Goal: Information Seeking & Learning: Learn about a topic

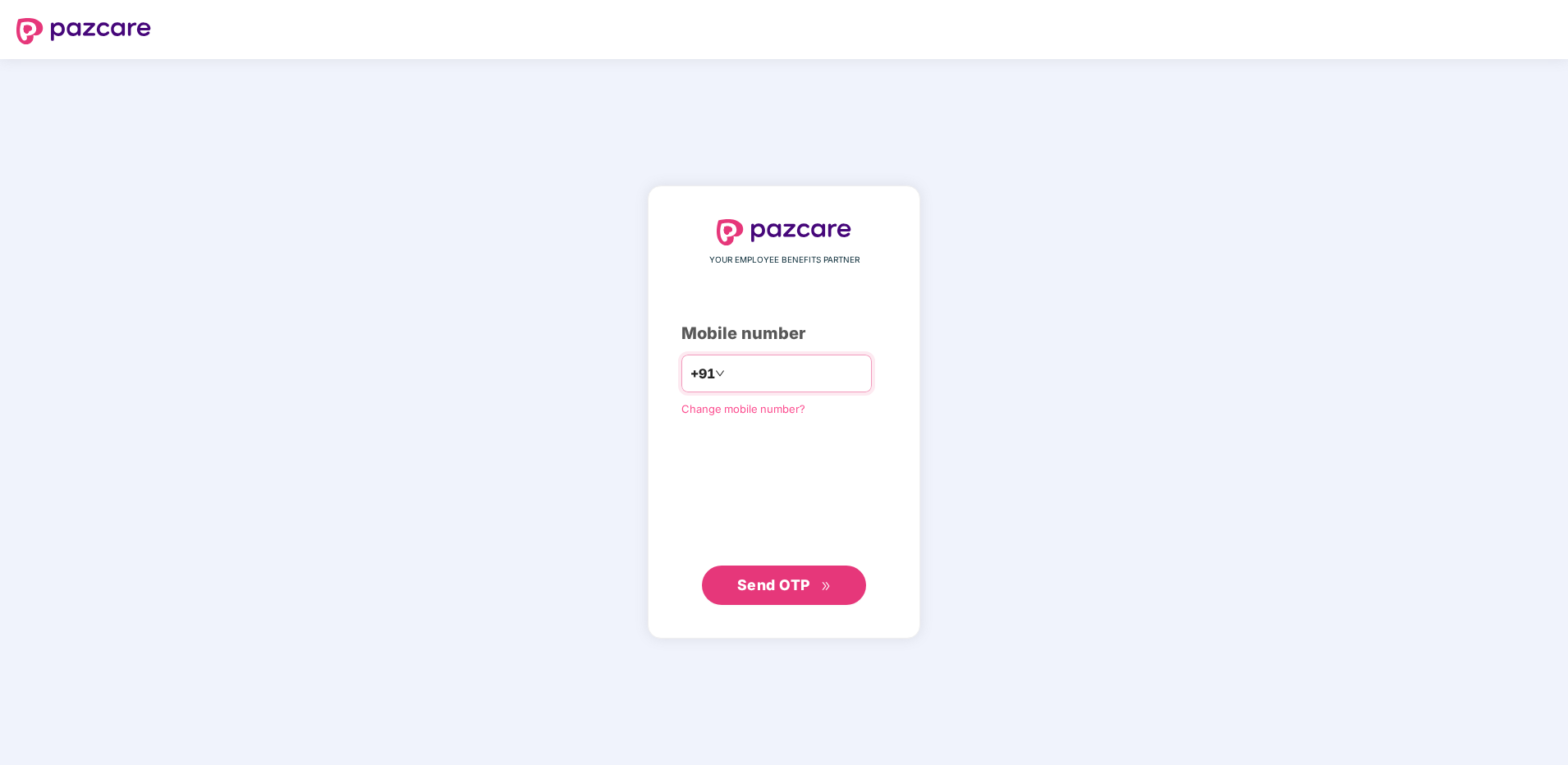
type input "**********"
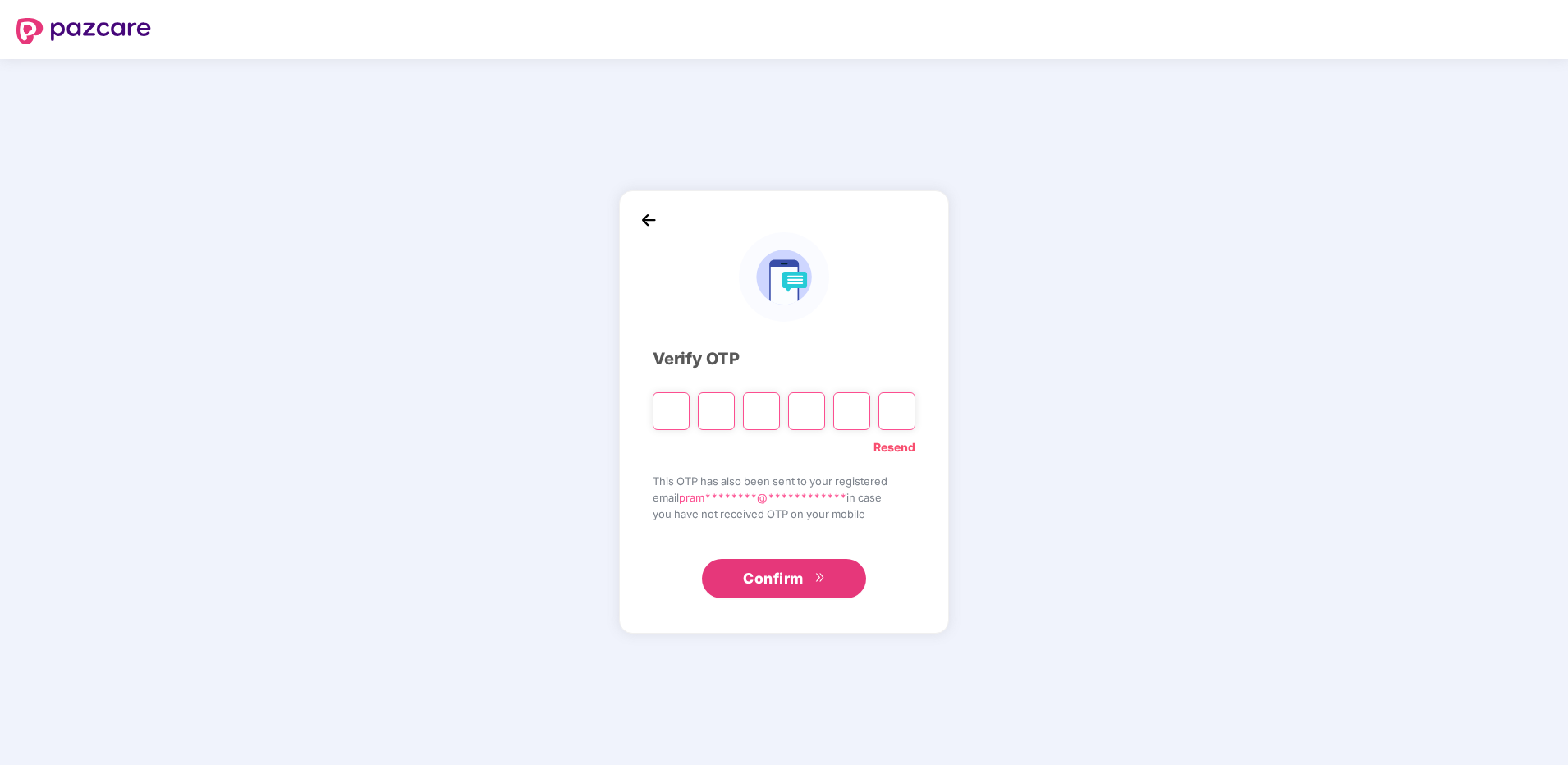
type input "*"
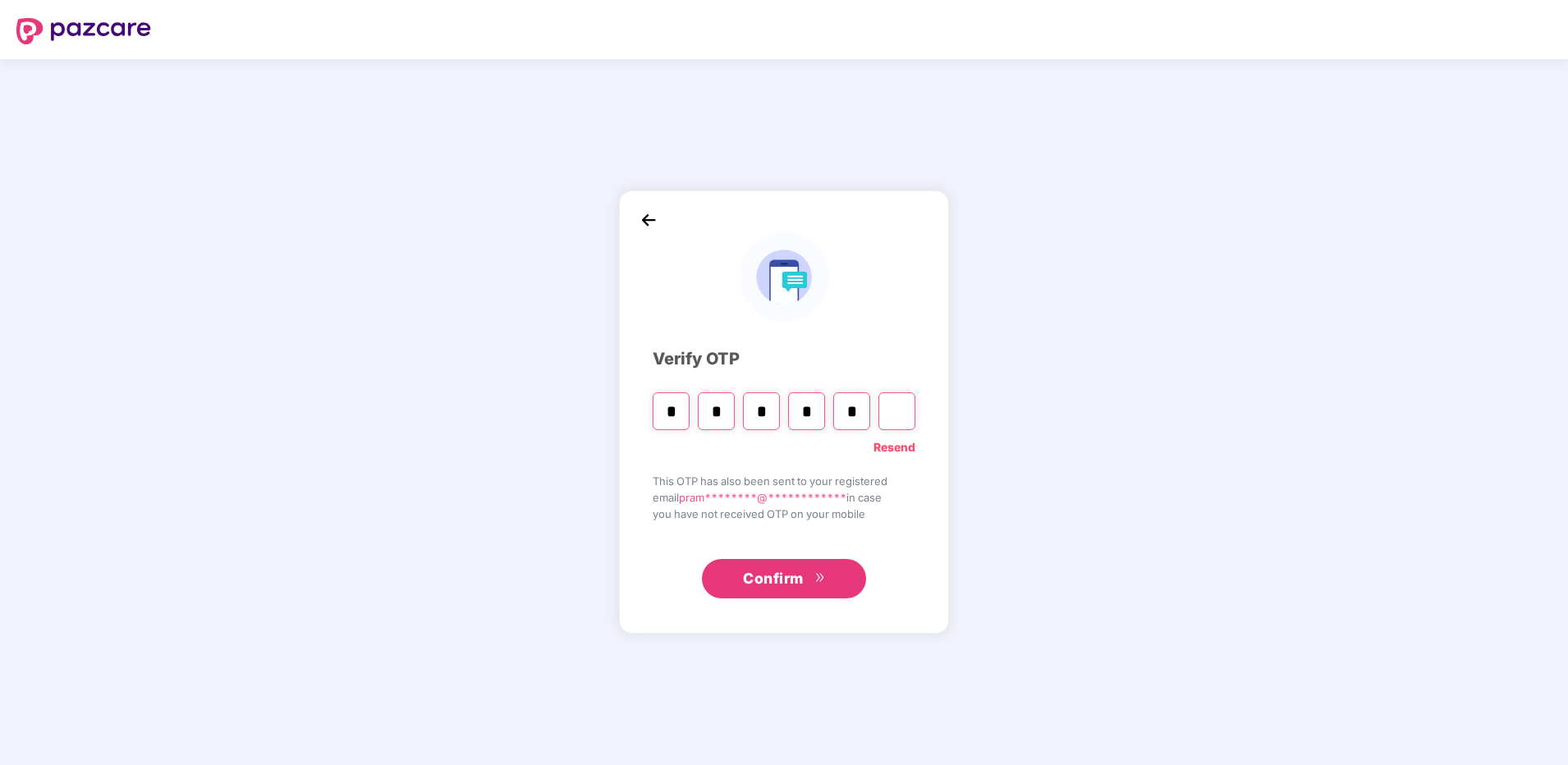
type input "*"
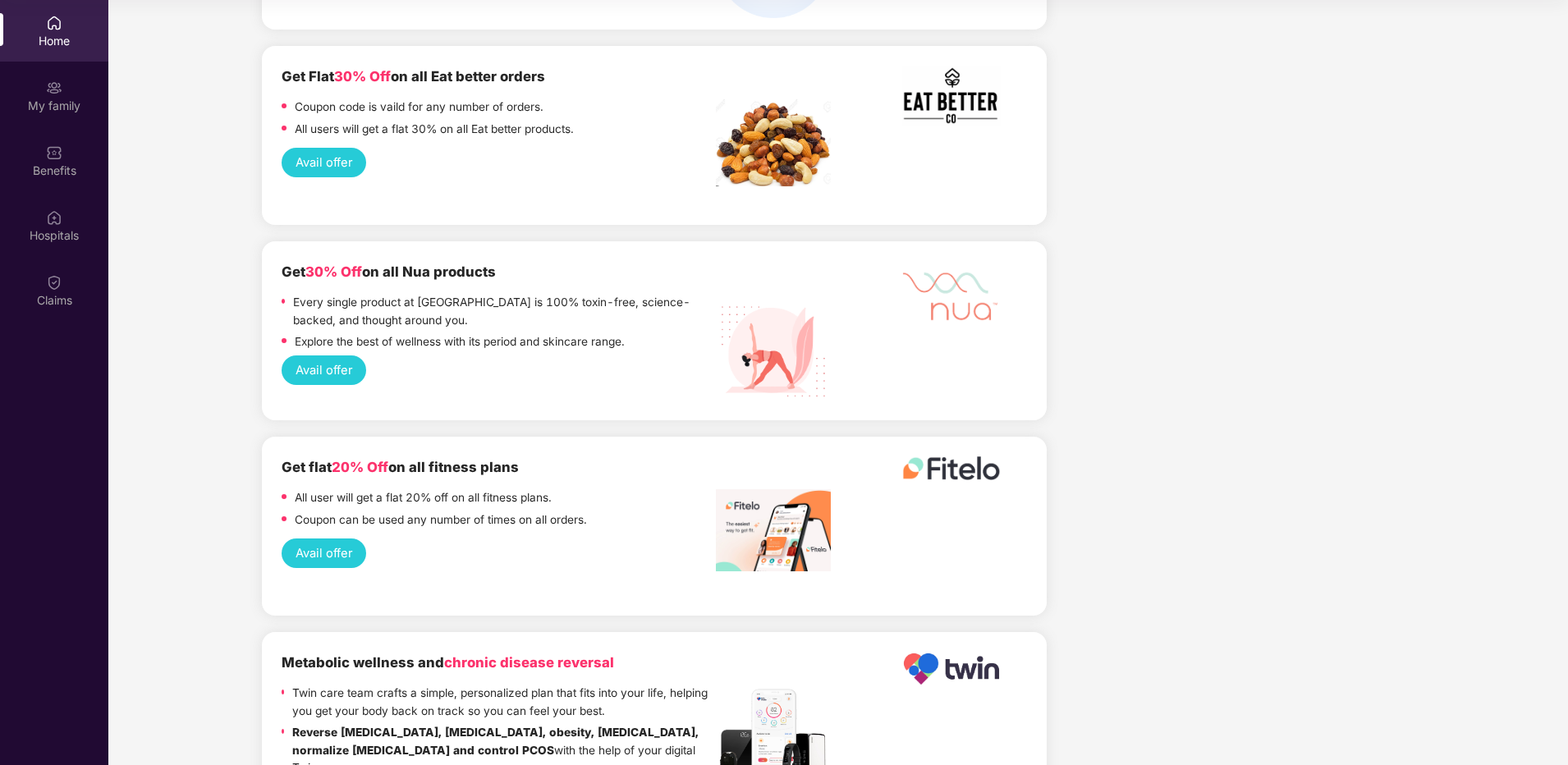
scroll to position [1479, 0]
click at [69, 76] on div "My family" at bounding box center [54, 96] width 108 height 61
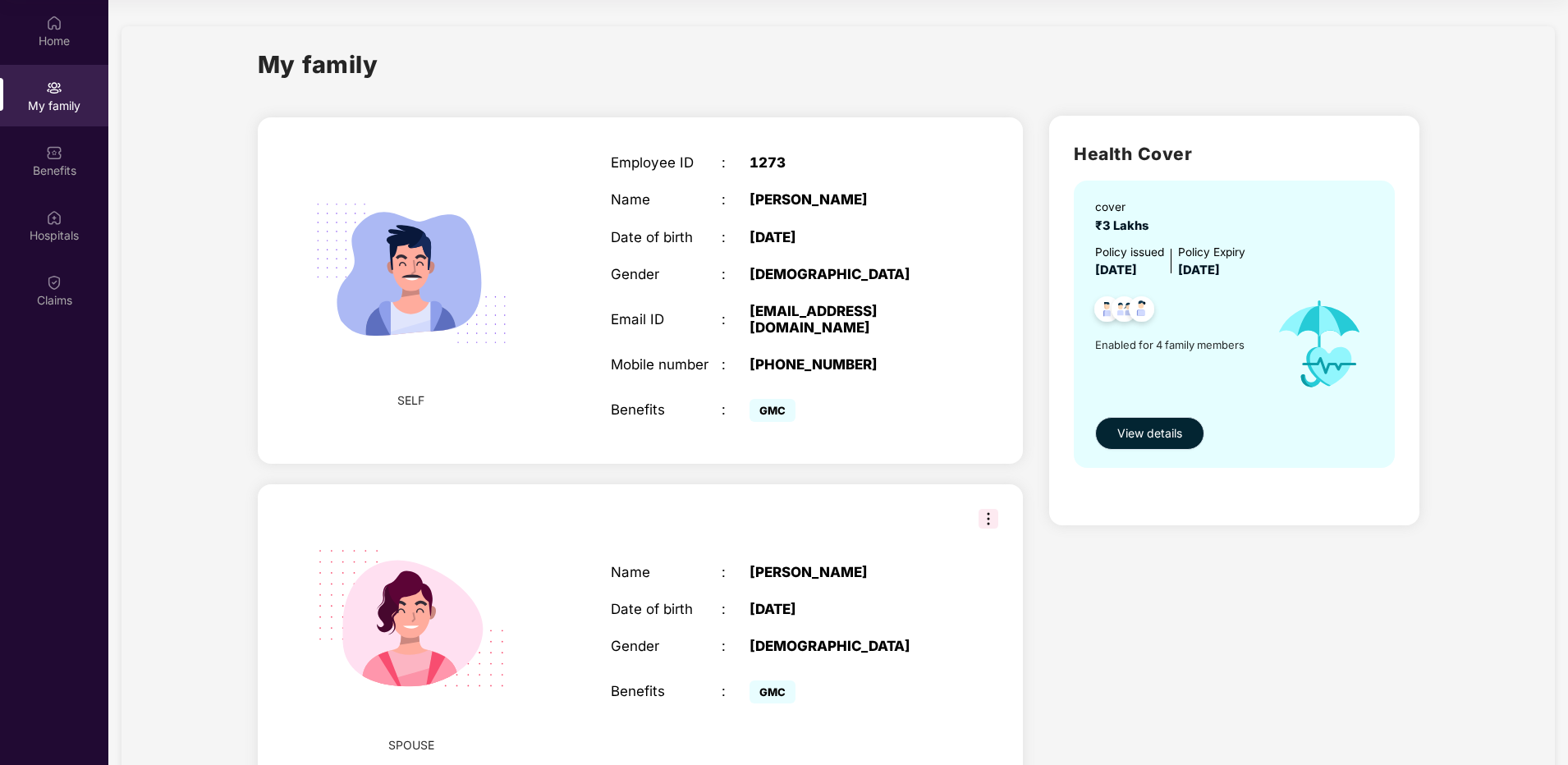
click at [1129, 441] on span "View details" at bounding box center [1150, 434] width 65 height 18
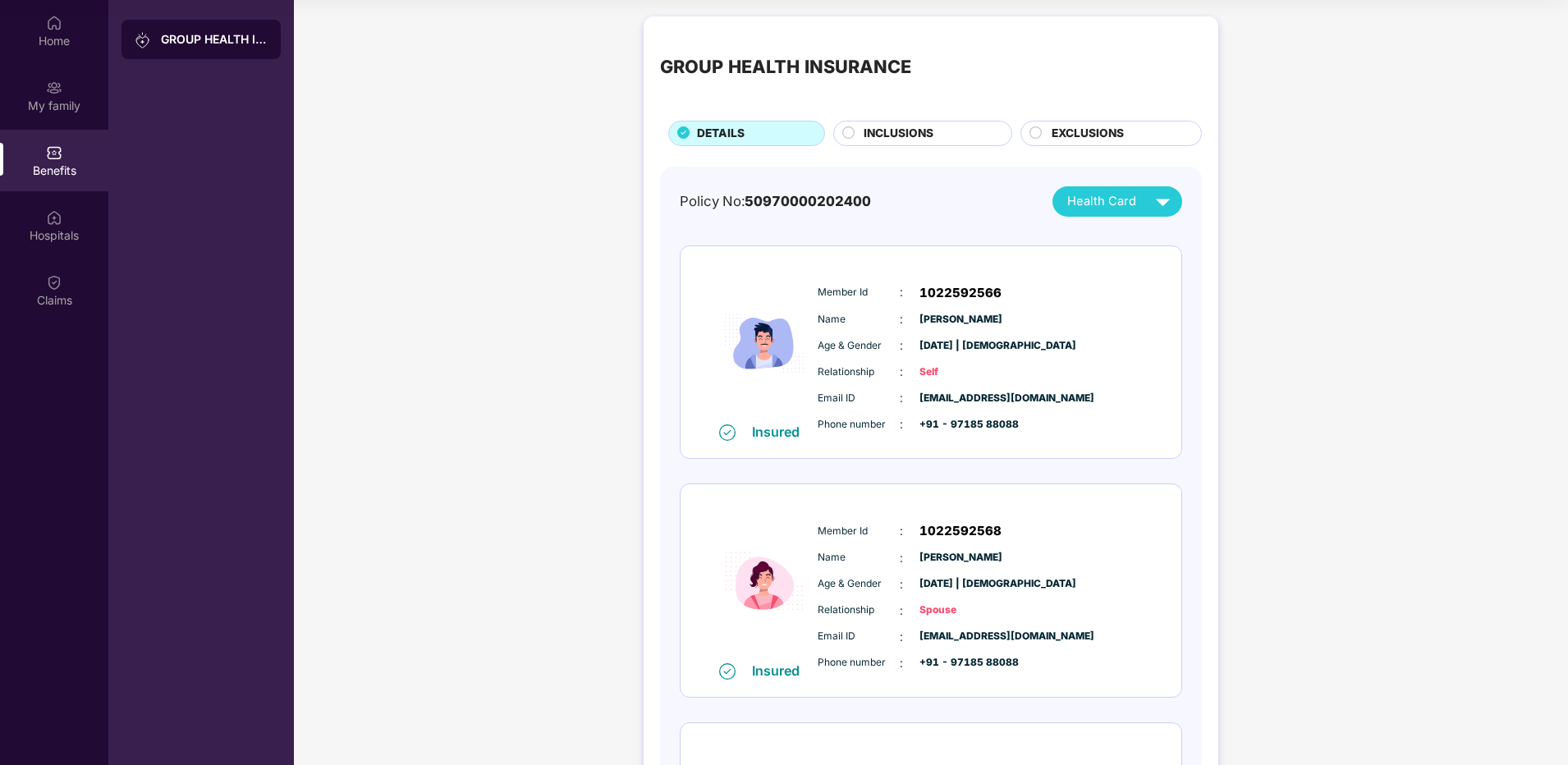
click at [858, 140] on div "INCLUSIONS" at bounding box center [929, 135] width 148 height 21
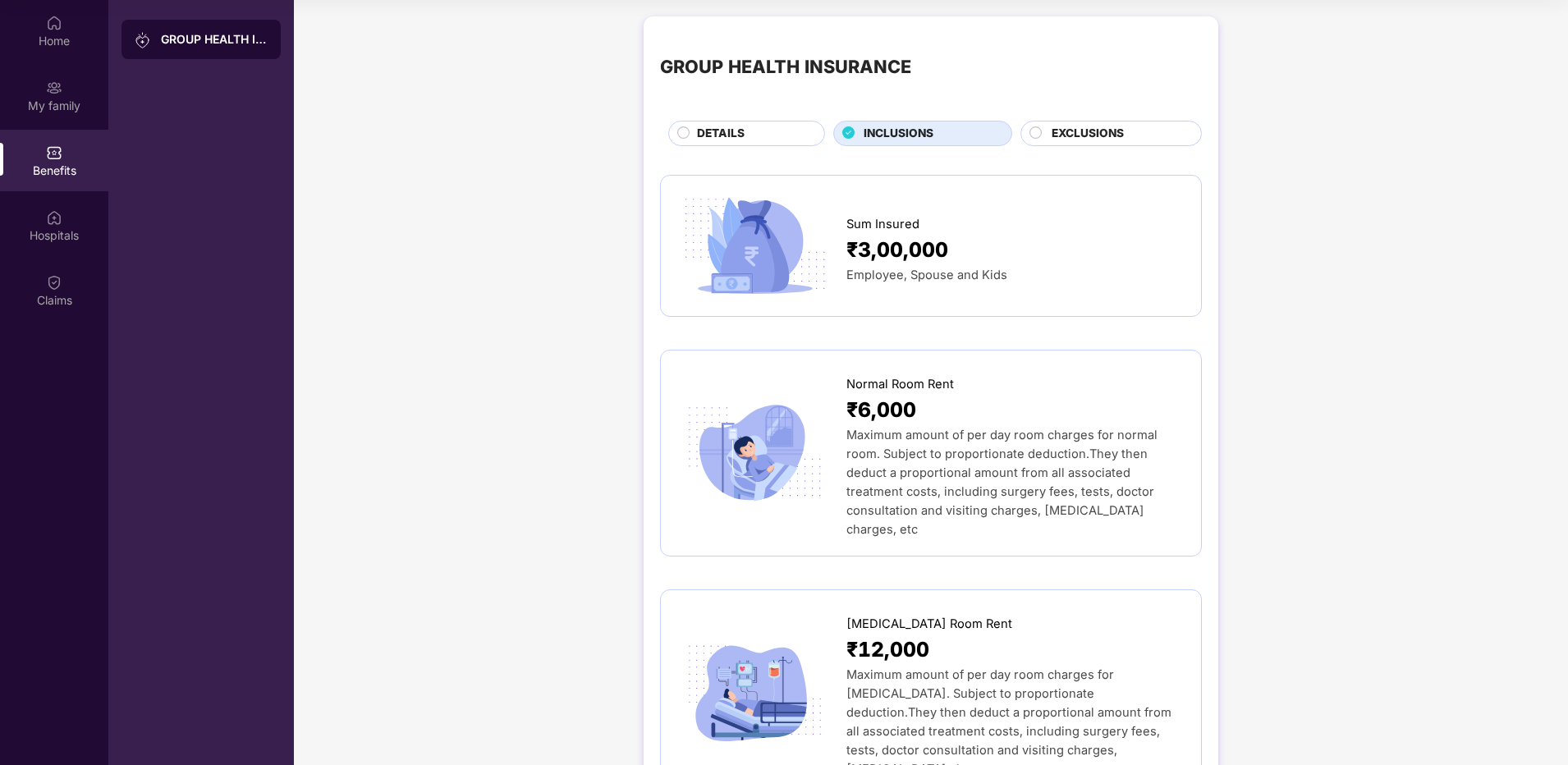
click at [852, 127] on icon at bounding box center [849, 132] width 13 height 13
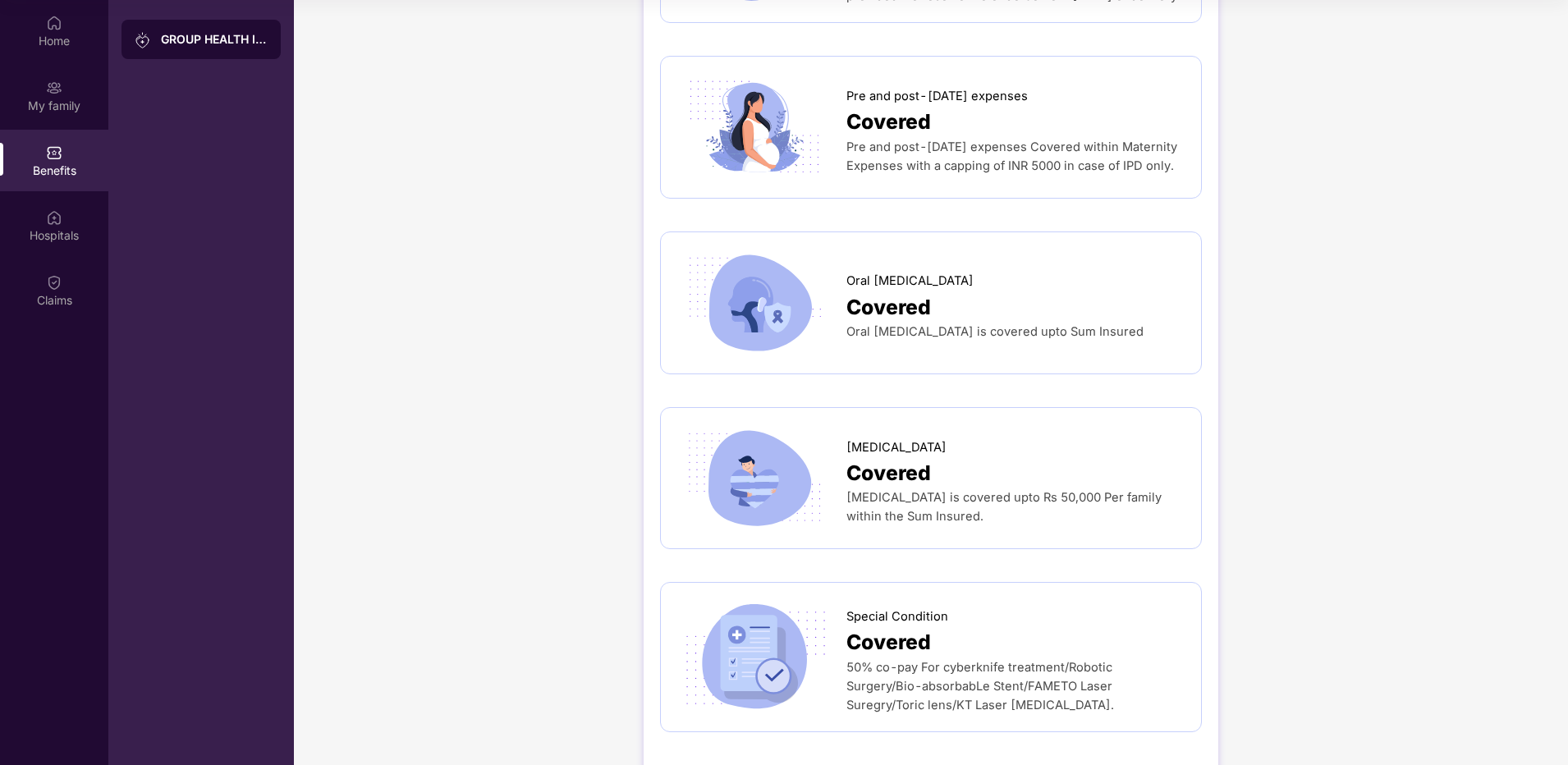
scroll to position [2400, 0]
click at [46, 226] on div "Hospitals" at bounding box center [54, 225] width 108 height 61
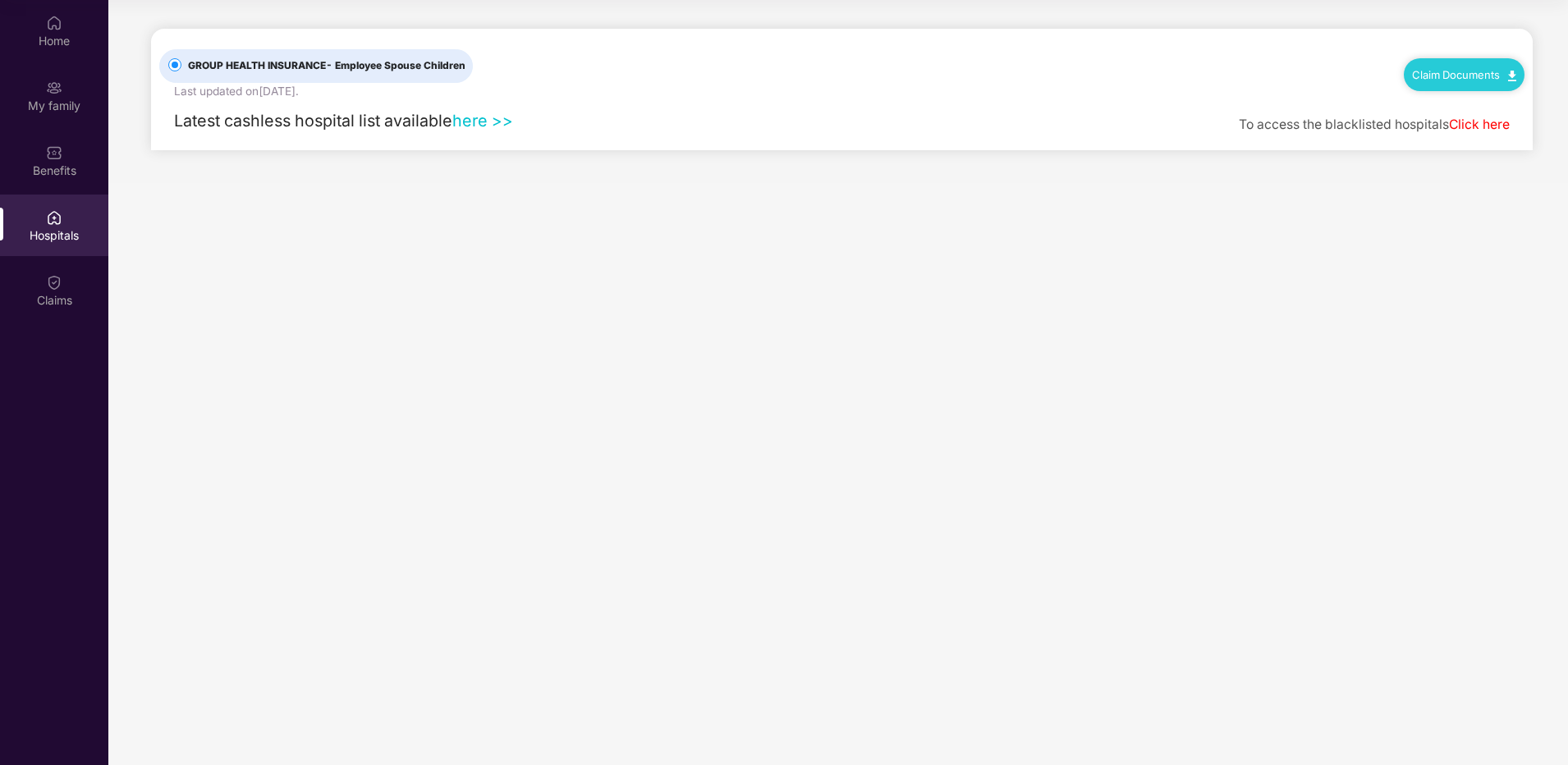
click at [496, 119] on link "here >>" at bounding box center [483, 120] width 61 height 20
